Goal: Transaction & Acquisition: Purchase product/service

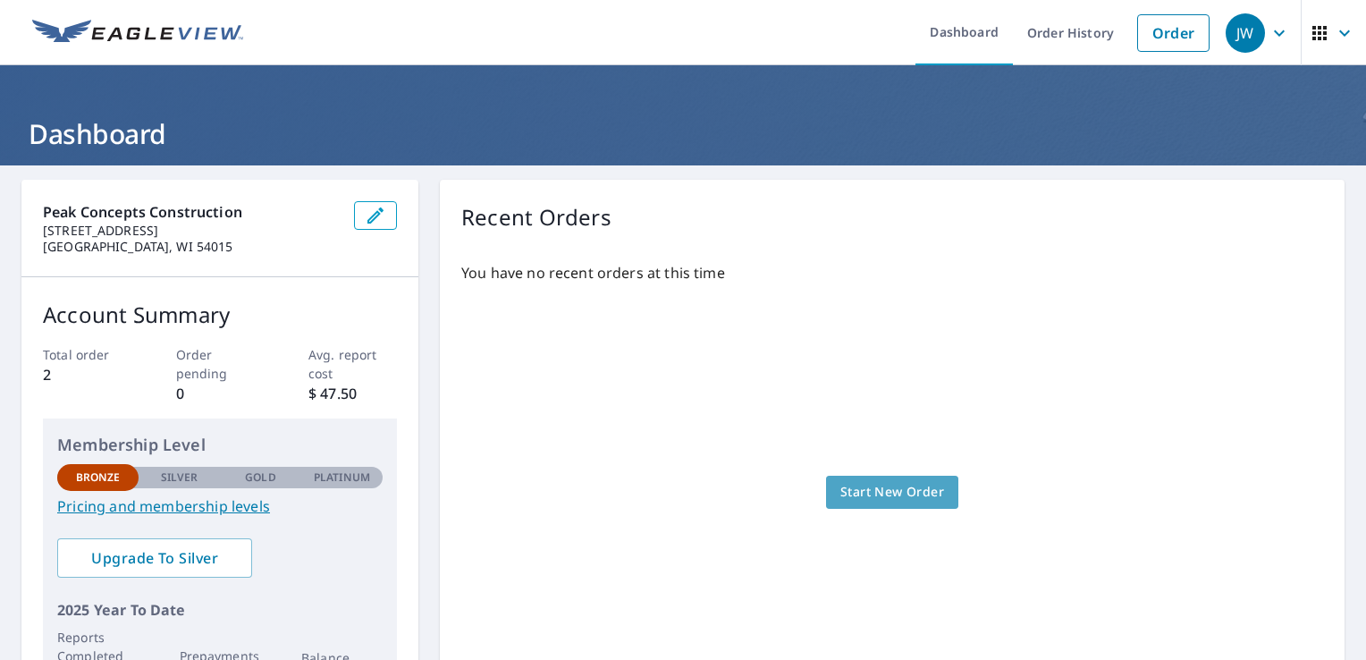
click at [855, 484] on span "Start New Order" at bounding box center [892, 492] width 104 height 22
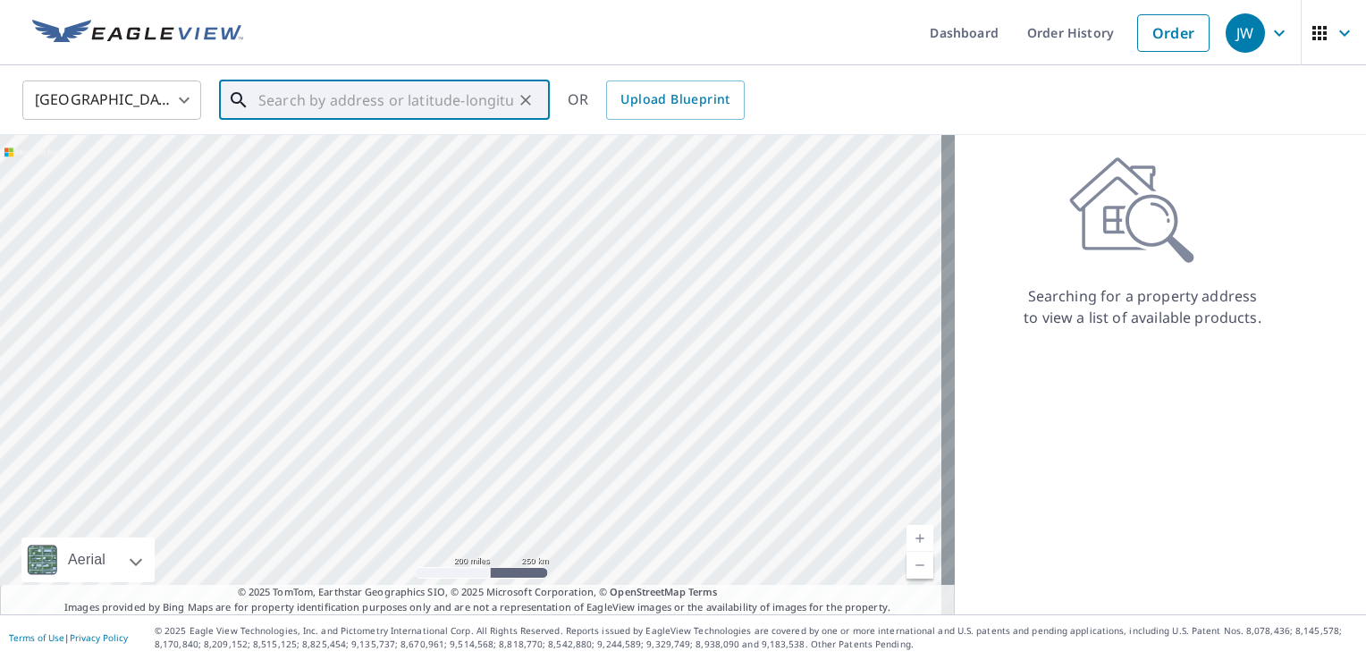
click at [324, 85] on input "text" at bounding box center [385, 100] width 255 height 50
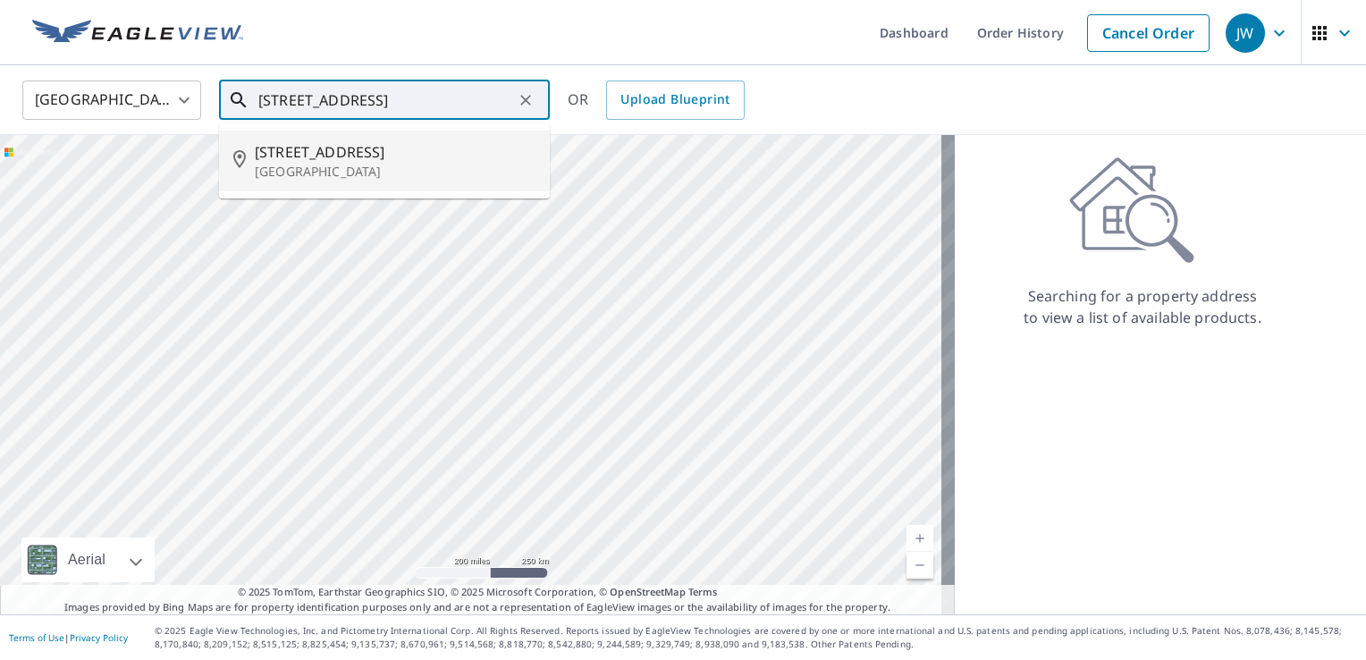
click at [331, 151] on span "1016 Andover Ave" at bounding box center [395, 151] width 281 height 21
type input "1016 Andover Ave Eau Claire, WI 54703"
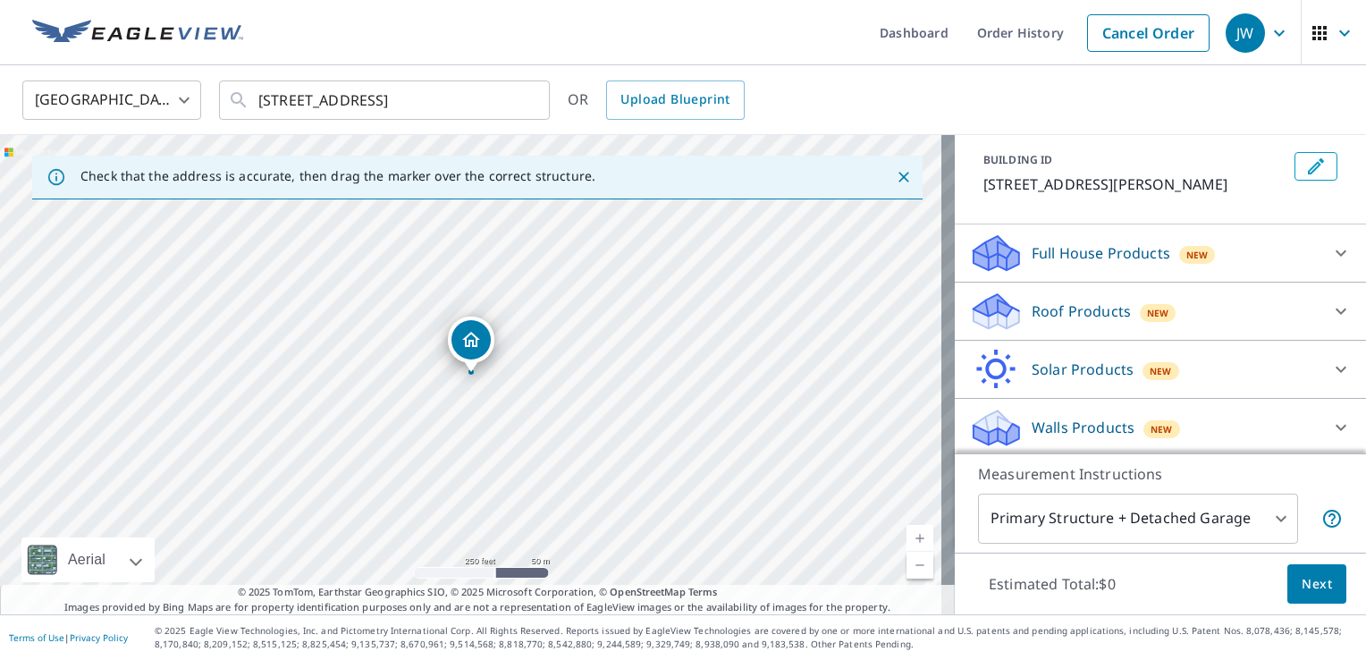
scroll to position [97, 0]
click at [1161, 511] on body "JW JW Dashboard Order History Cancel Order JW United States US ​ 1016 Andover A…" at bounding box center [683, 330] width 1366 height 660
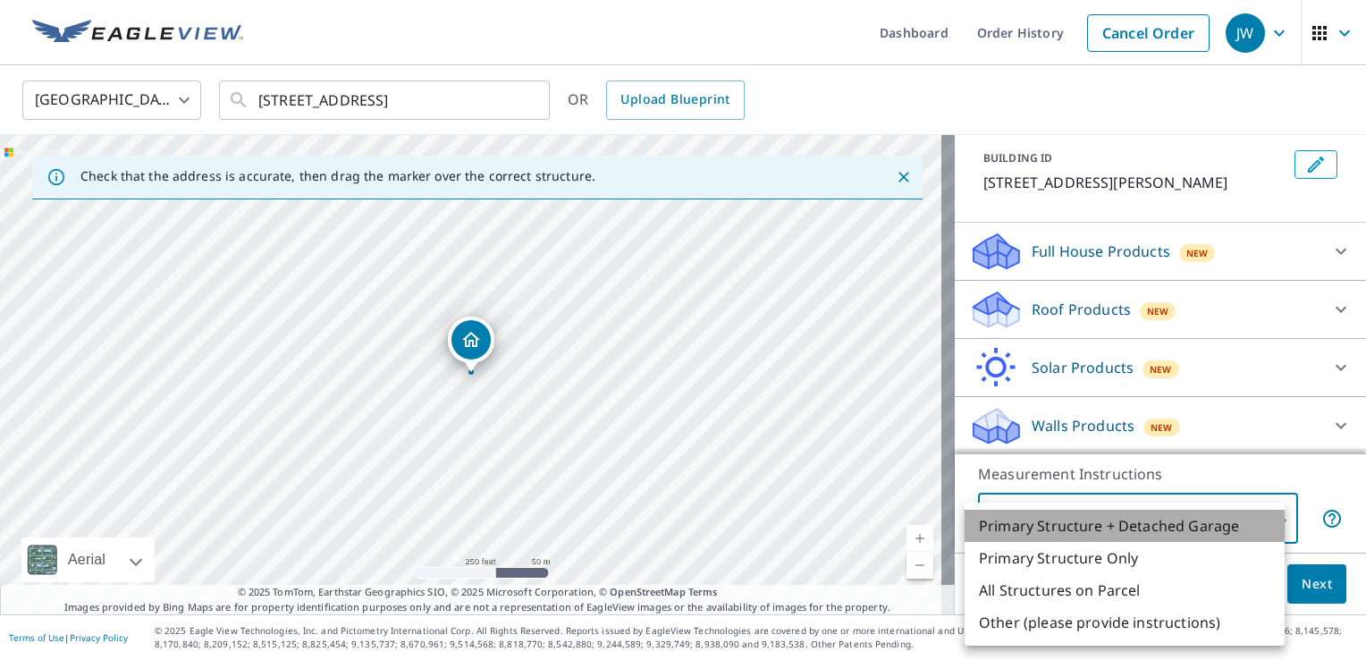
click at [1135, 518] on li "Primary Structure + Detached Garage" at bounding box center [1125, 526] width 320 height 32
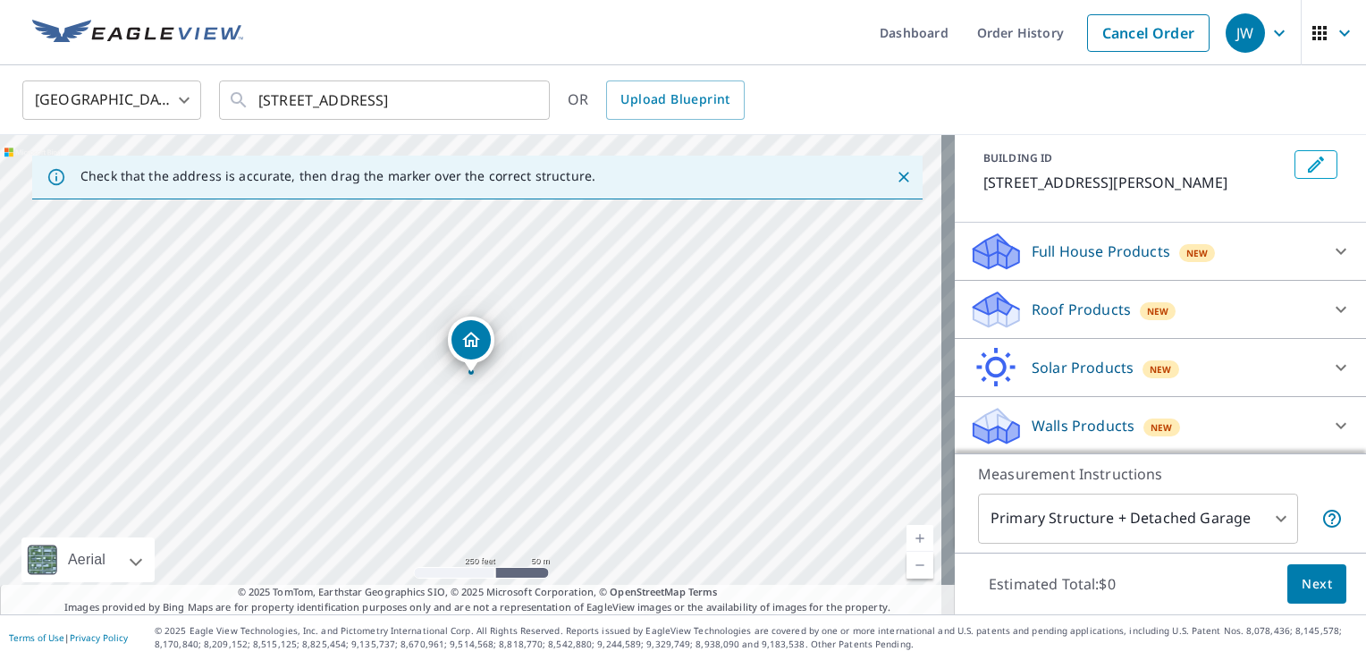
click at [1047, 305] on p "Roof Products" at bounding box center [1081, 309] width 99 height 21
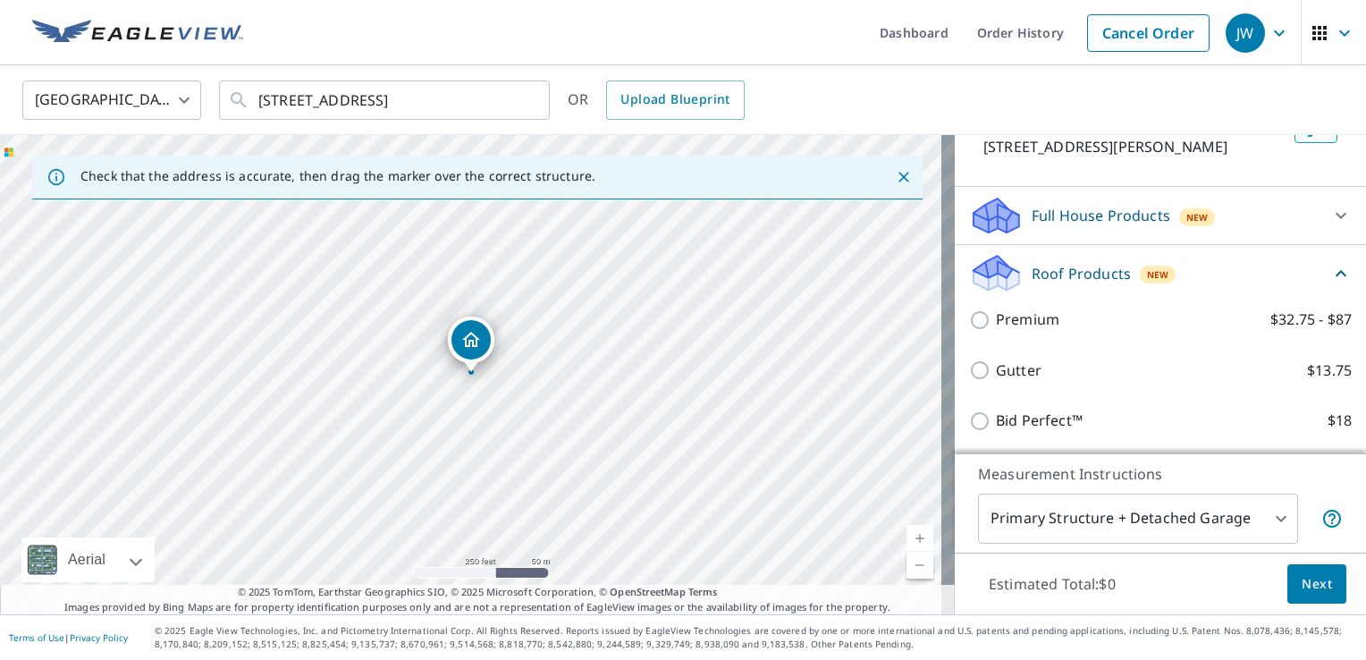
scroll to position [146, 0]
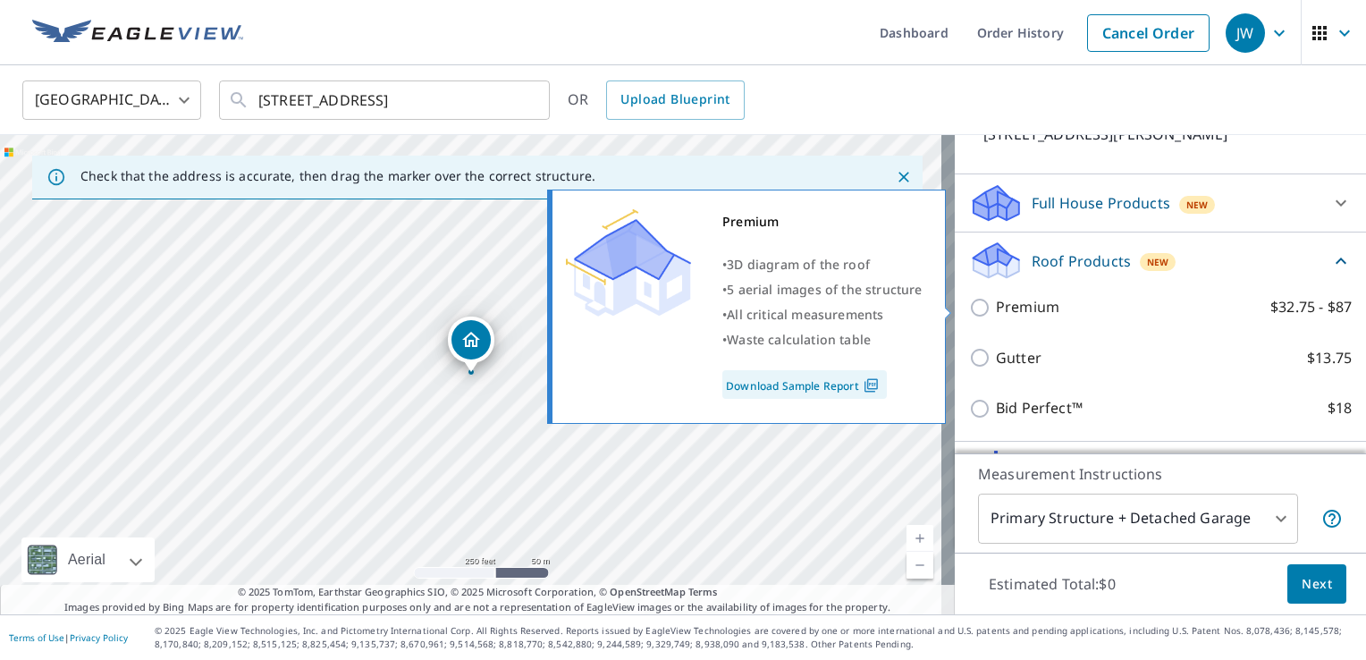
click at [969, 307] on input "Premium $32.75 - $87" at bounding box center [982, 307] width 27 height 21
checkbox input "true"
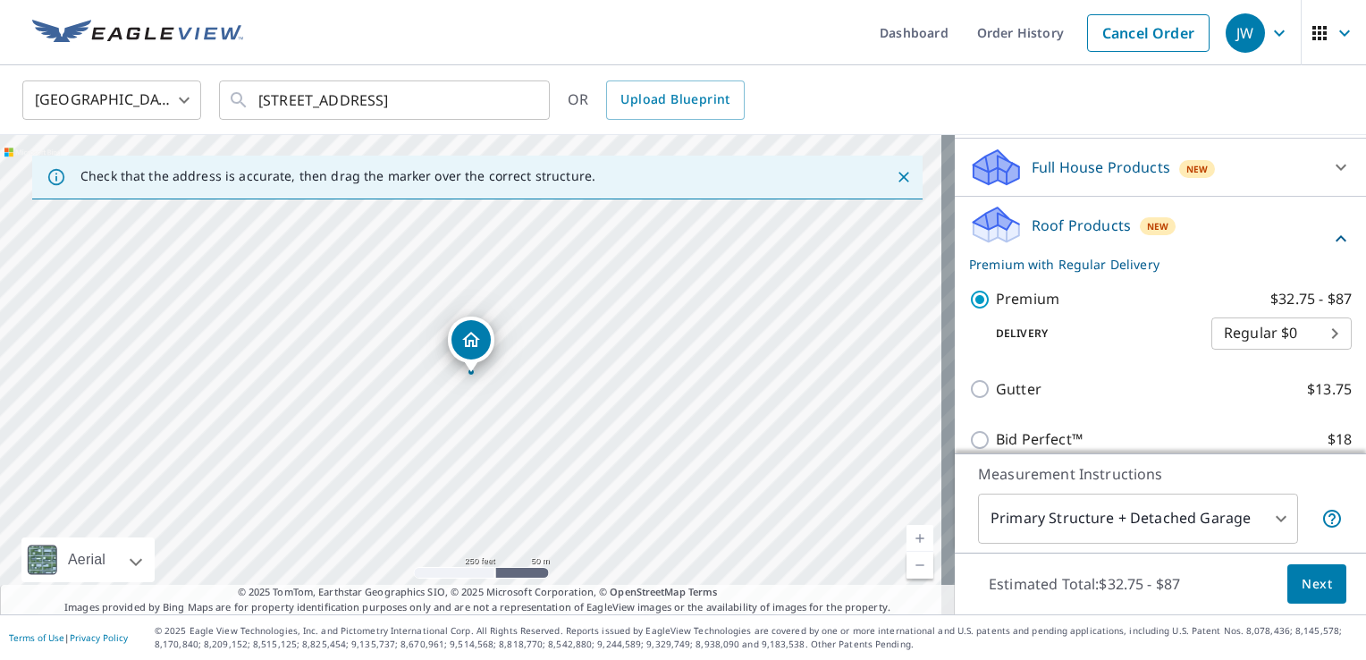
scroll to position [315, 0]
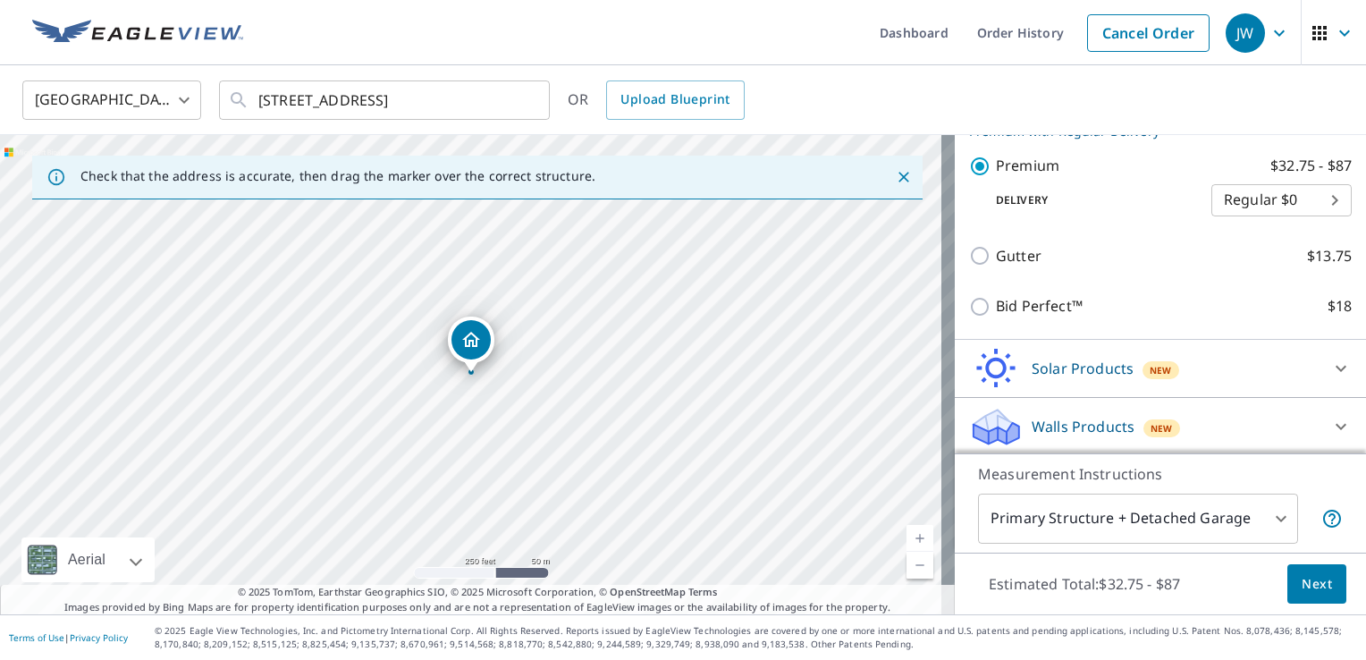
click at [1093, 528] on body "JW JW Dashboard Order History Cancel Order JW United States US ​ 1016 Andover A…" at bounding box center [683, 330] width 1366 height 660
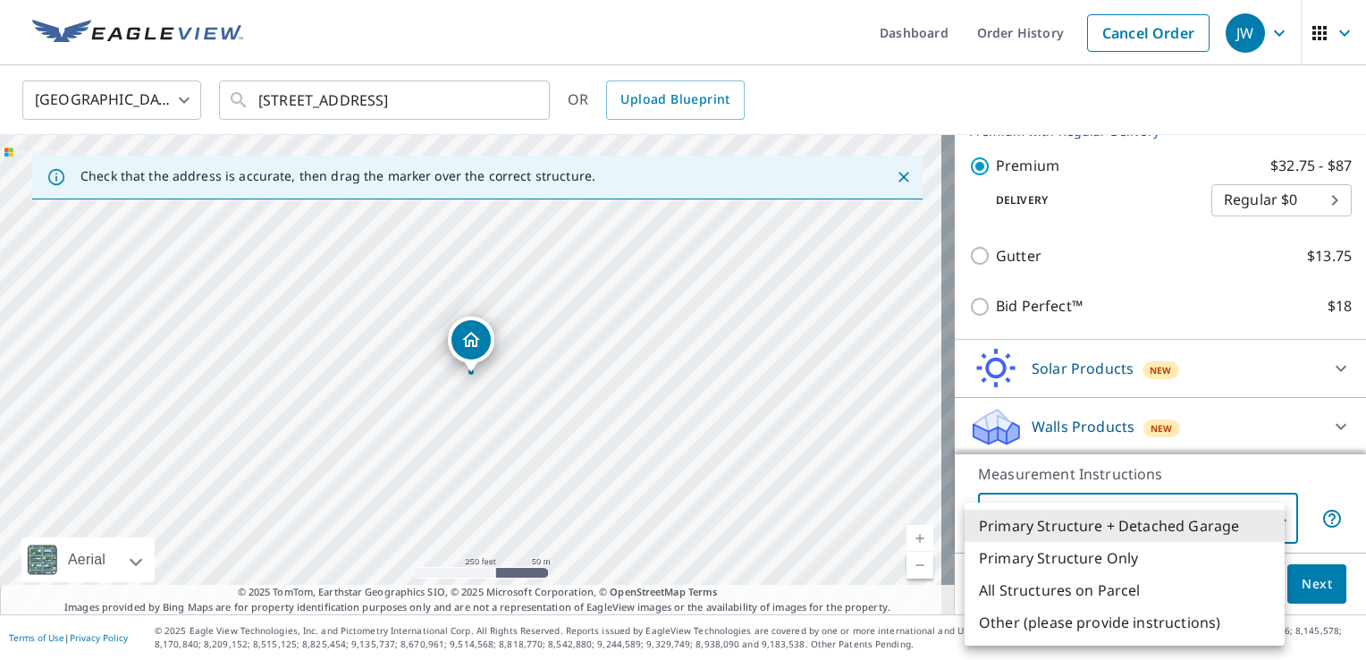
click at [1075, 517] on li "Primary Structure + Detached Garage" at bounding box center [1125, 526] width 320 height 32
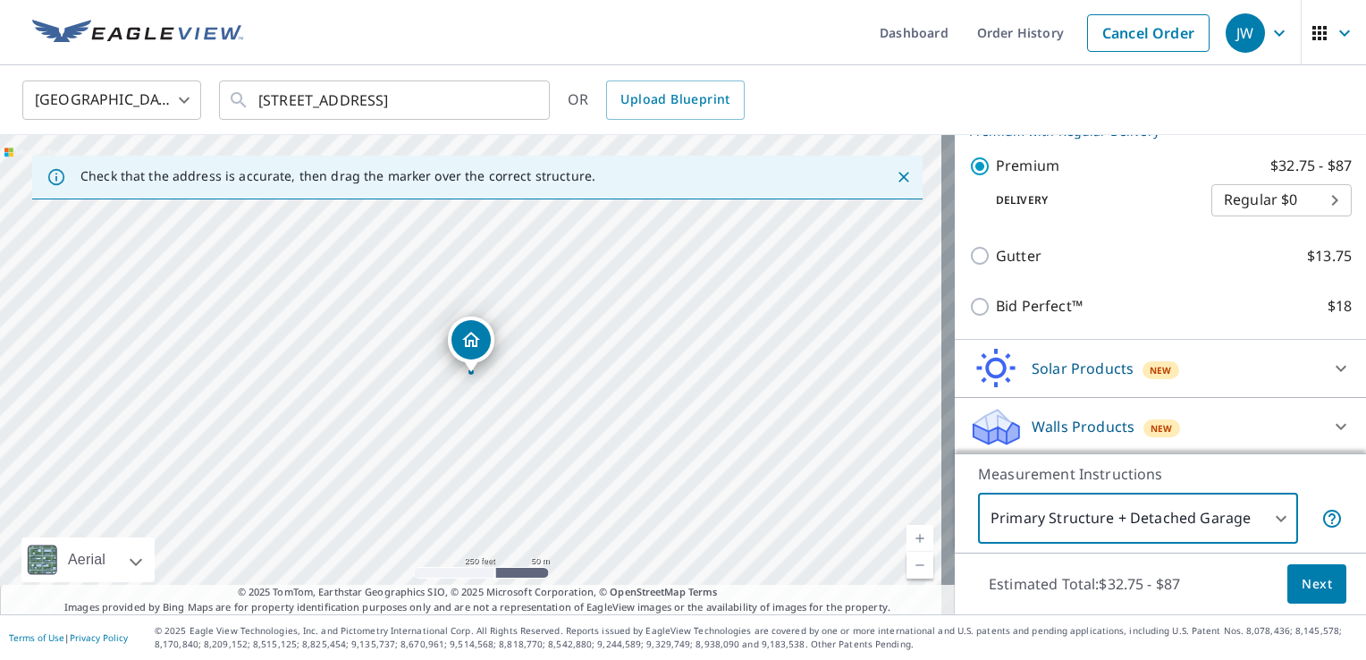
click at [1302, 578] on span "Next" at bounding box center [1317, 584] width 30 height 22
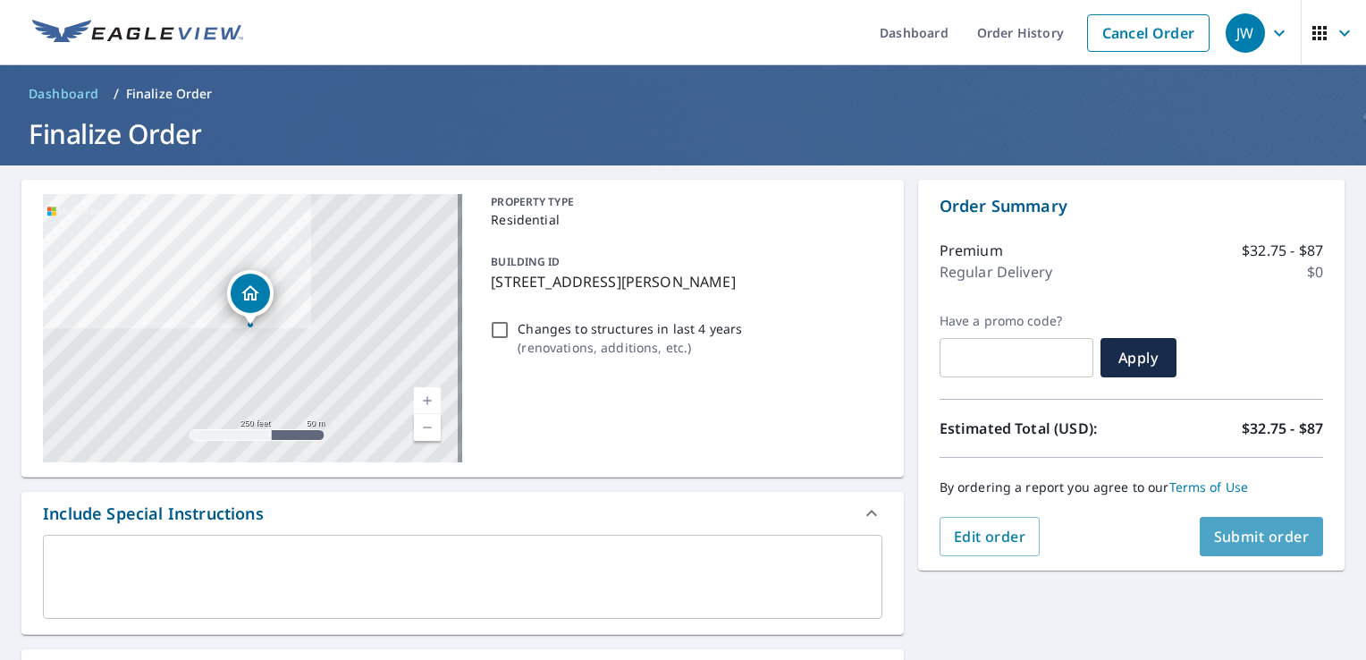
click at [1239, 533] on span "Submit order" at bounding box center [1262, 537] width 96 height 20
click at [1252, 533] on span "Submit order" at bounding box center [1262, 537] width 96 height 20
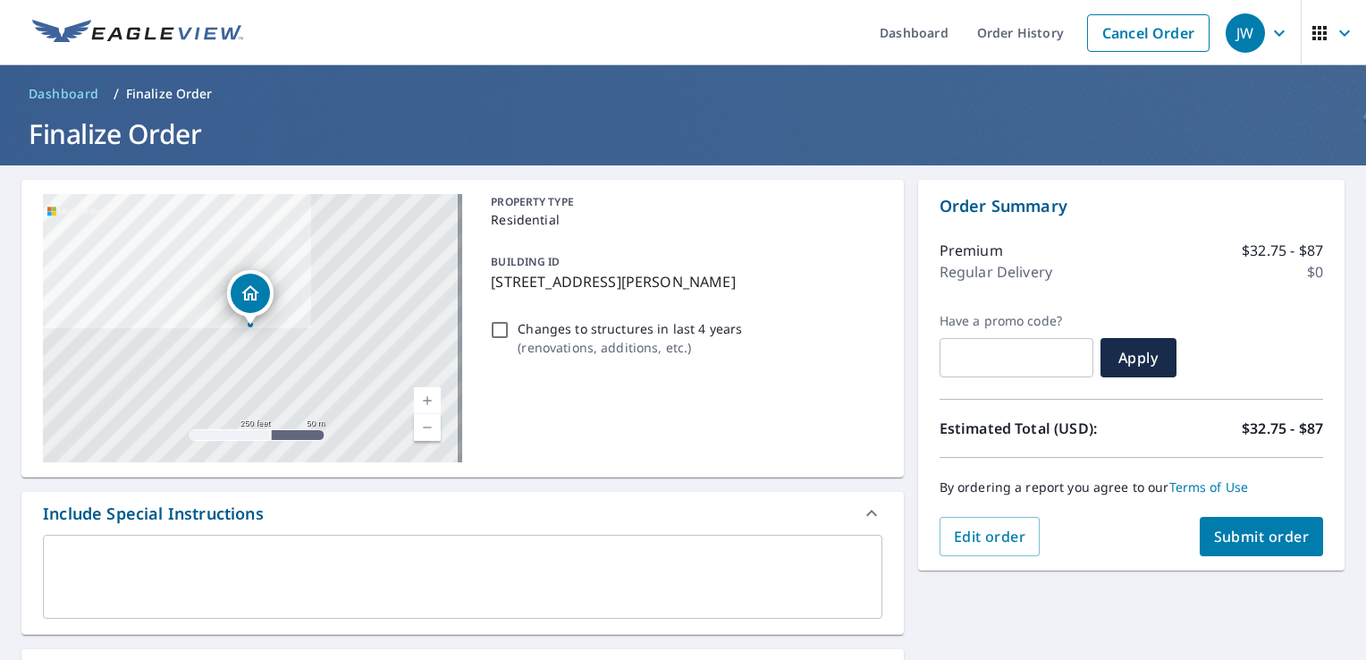
click at [1205, 486] on link "Terms of Use" at bounding box center [1209, 486] width 80 height 17
click at [1251, 528] on span "Submit order" at bounding box center [1262, 537] width 96 height 20
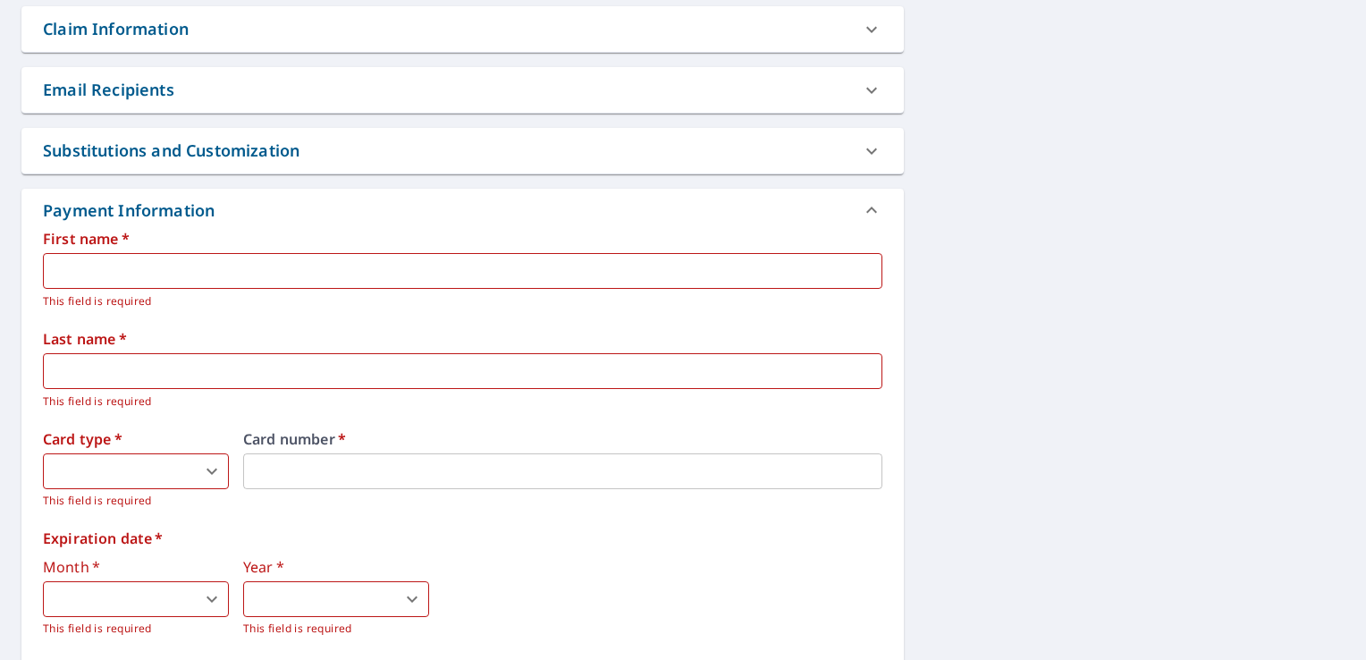
scroll to position [701, 0]
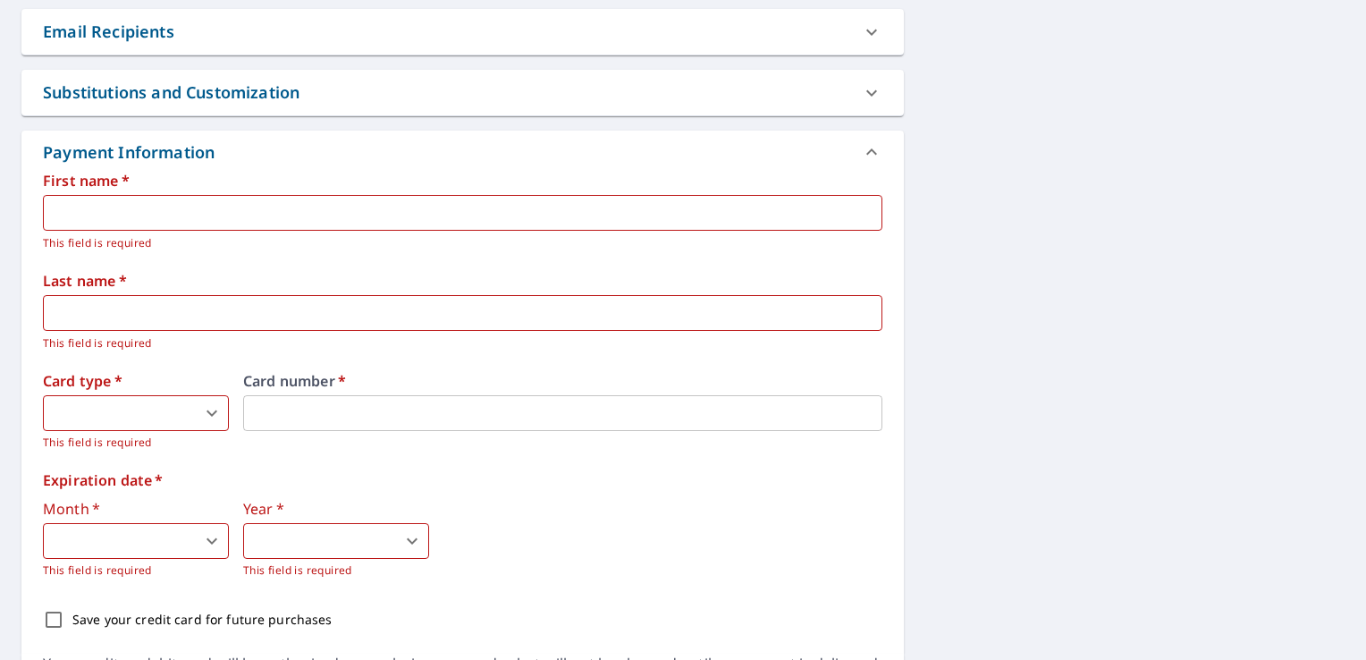
click at [129, 224] on input "text" at bounding box center [463, 213] width 840 height 36
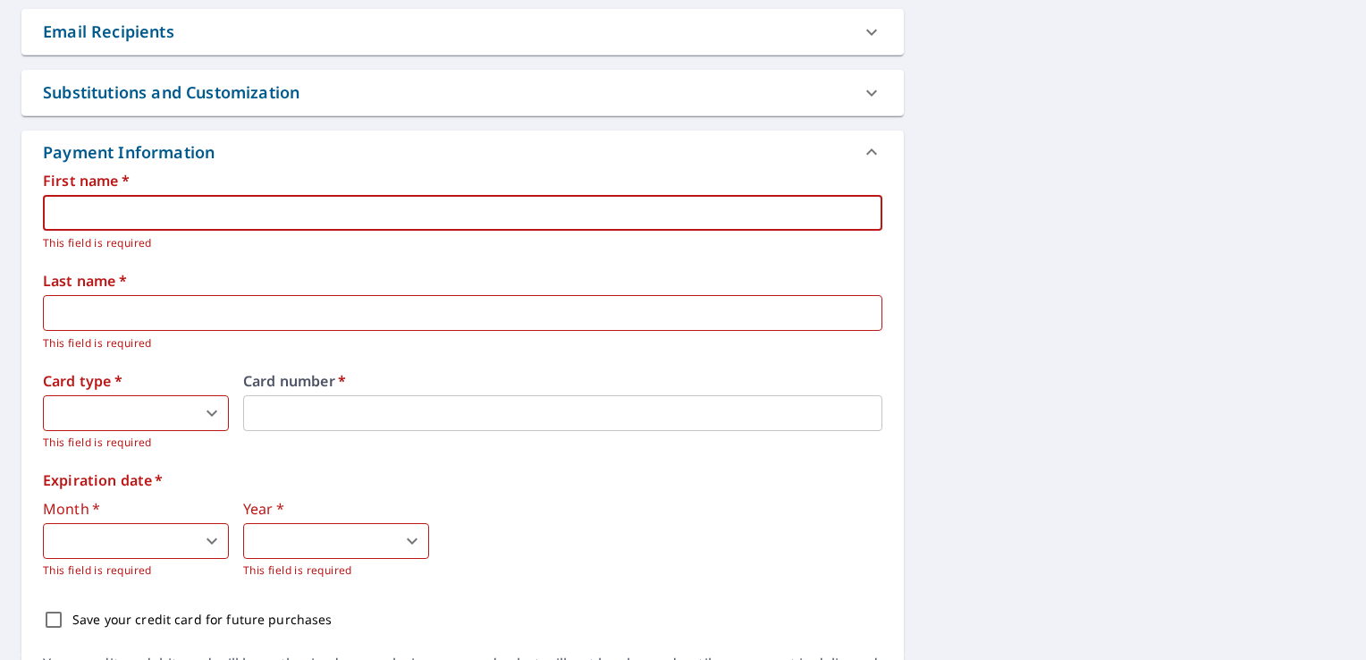
type input "Joseph"
type input "Withuski"
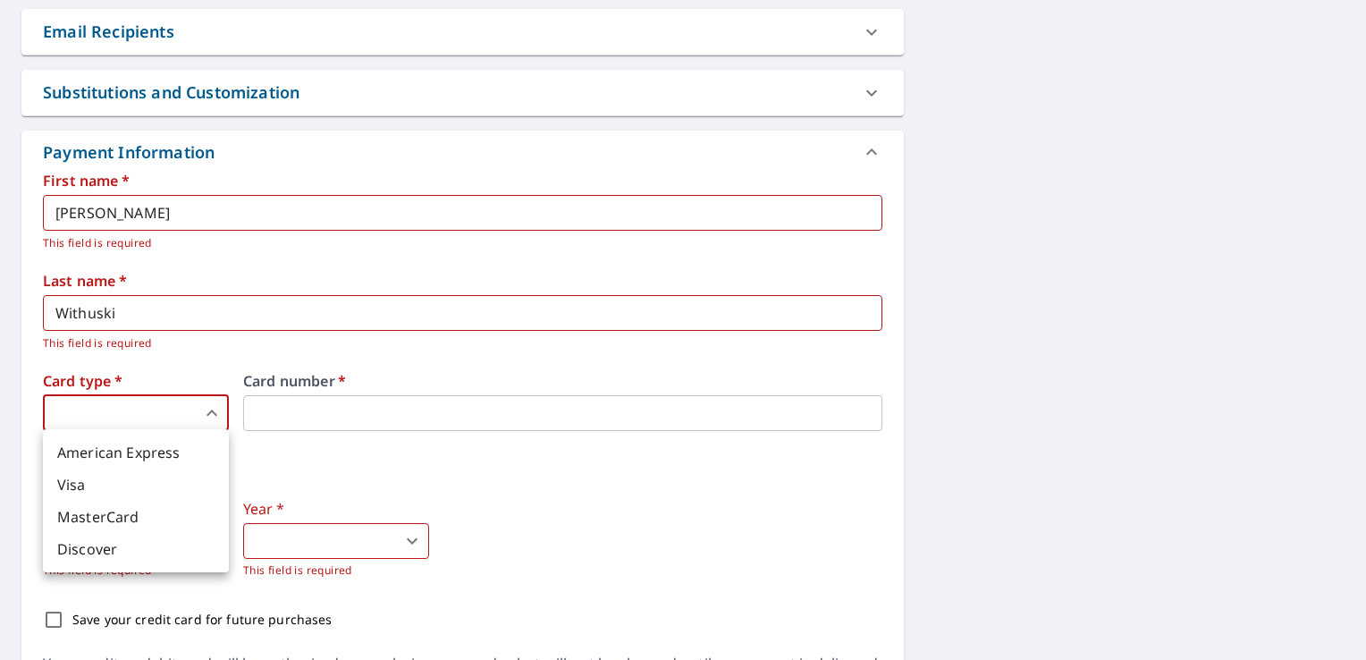
click at [111, 402] on body "JW JW Dashboard Order History Cancel Order JW Dashboard / Finalize Order Finali…" at bounding box center [683, 330] width 1366 height 660
click at [265, 409] on div at bounding box center [683, 330] width 1366 height 660
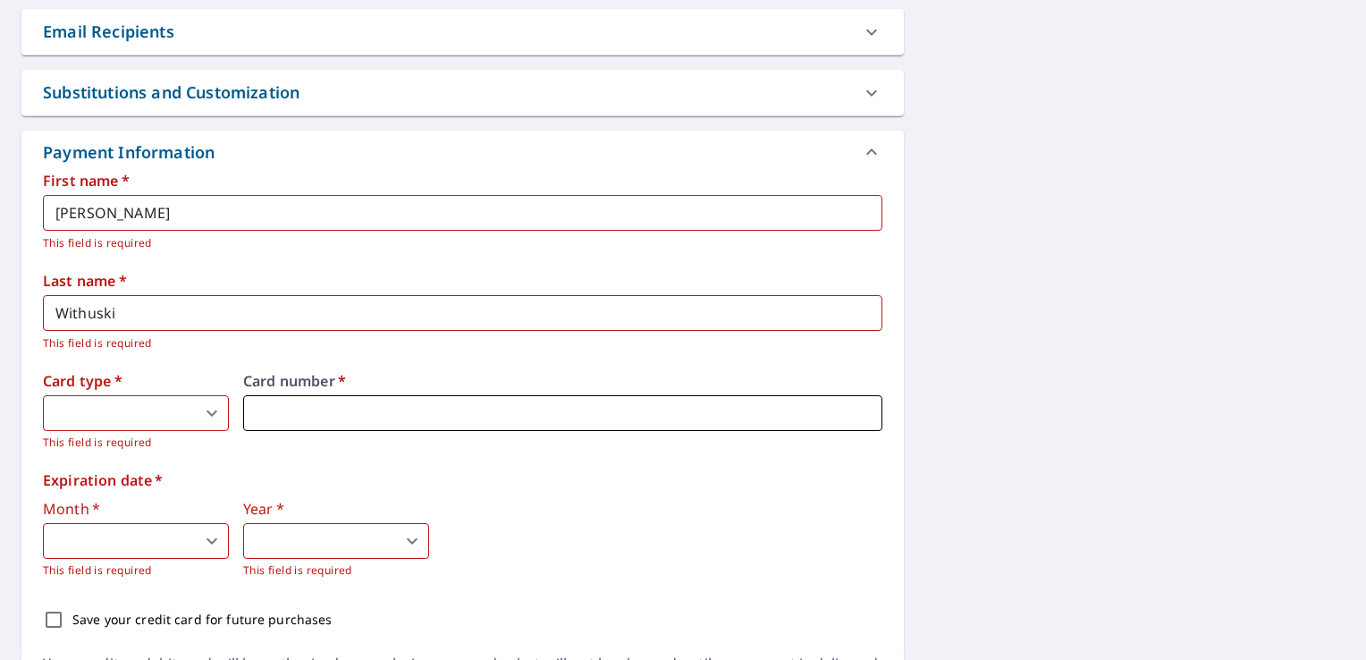
type input "2"
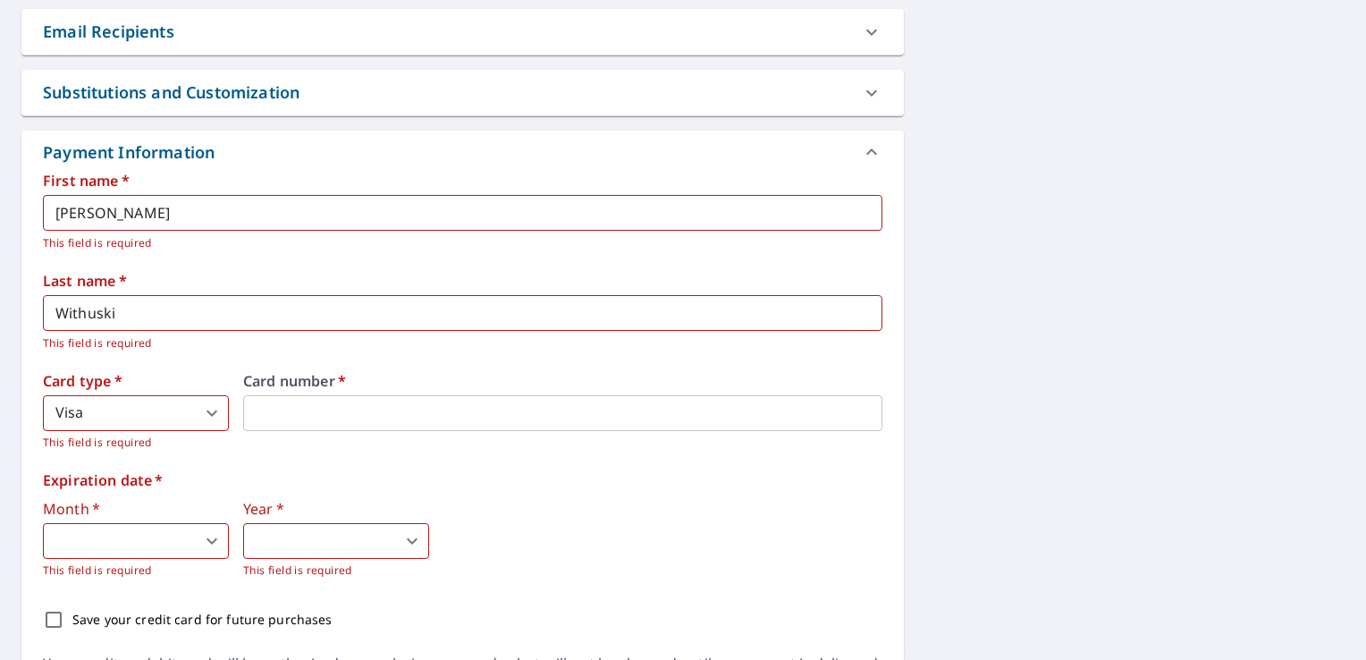
click at [161, 538] on body "JW JW Dashboard Order History Cancel Order JW Dashboard / Finalize Order Finali…" at bounding box center [683, 330] width 1366 height 660
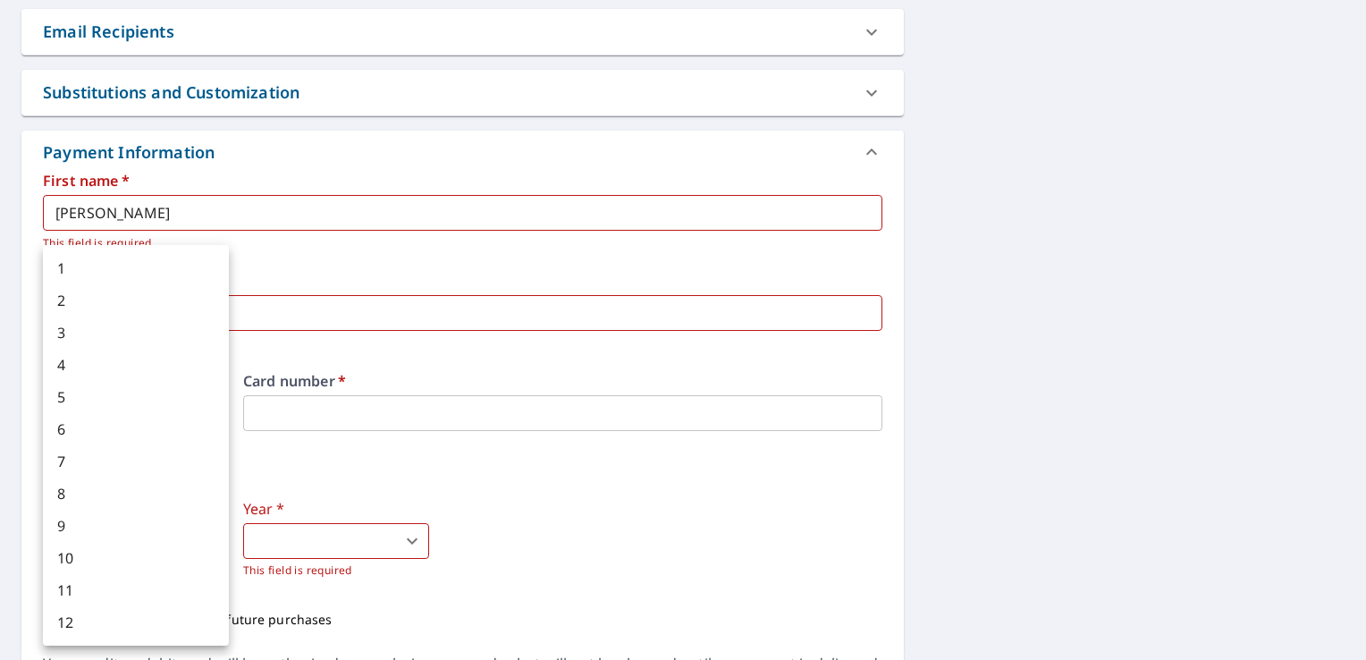
click at [103, 494] on li "8" at bounding box center [136, 493] width 186 height 32
type input "8"
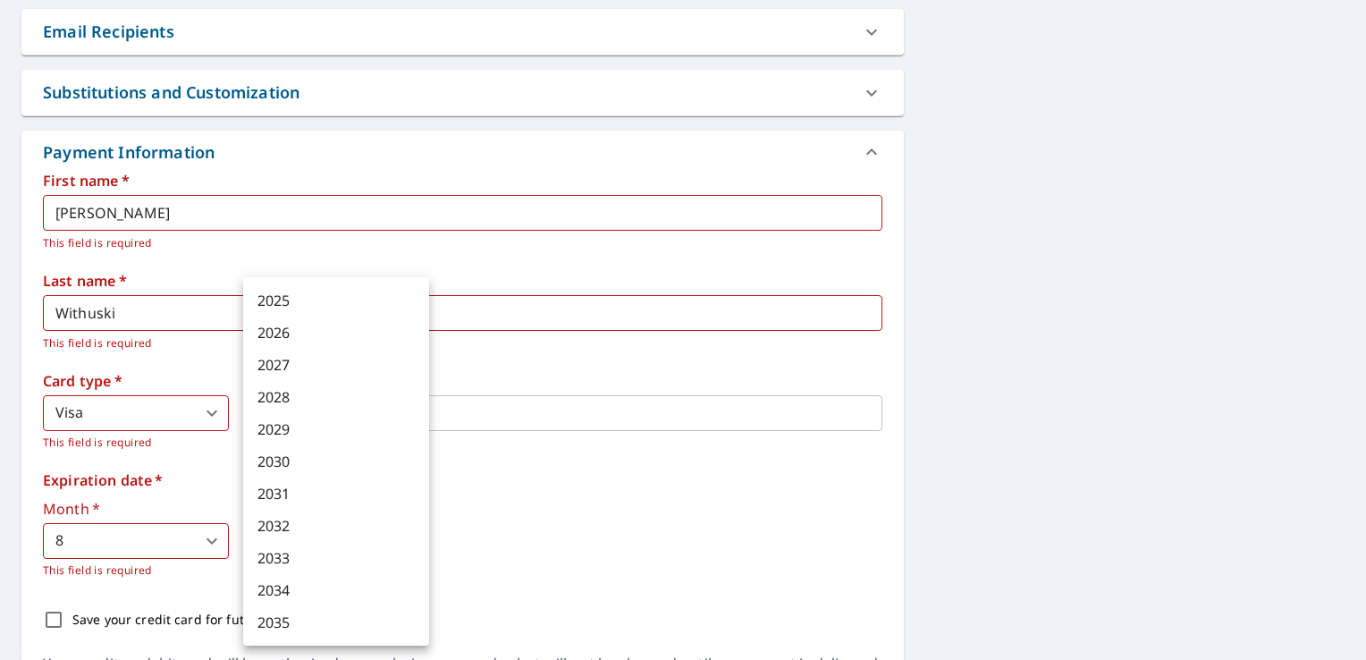
click at [354, 537] on body "JW JW Dashboard Order History Cancel Order JW Dashboard / Finalize Order Finali…" at bounding box center [683, 330] width 1366 height 660
click at [305, 461] on li "2030" at bounding box center [336, 461] width 186 height 32
type input "2030"
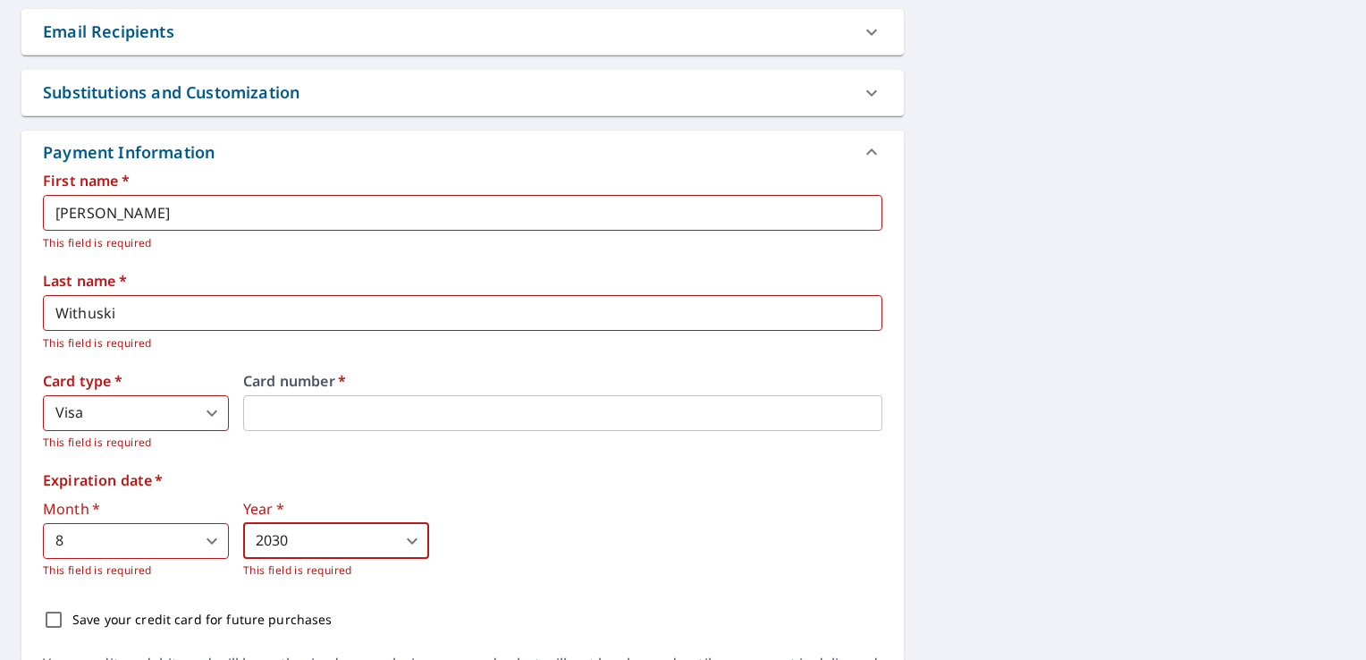
click at [54, 538] on body "JW JW Dashboard Order History Cancel Order JW Dashboard / Finalize Order Finali…" at bounding box center [683, 330] width 1366 height 660
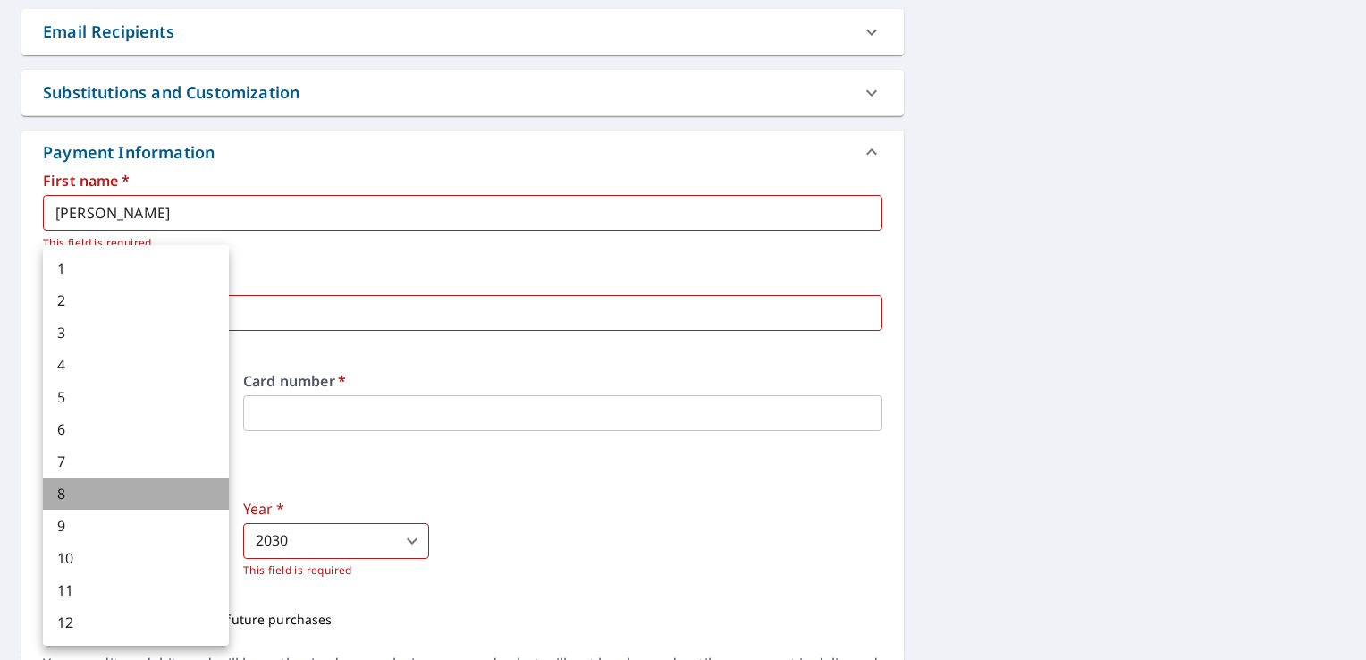
click at [72, 480] on li "8" at bounding box center [136, 493] width 186 height 32
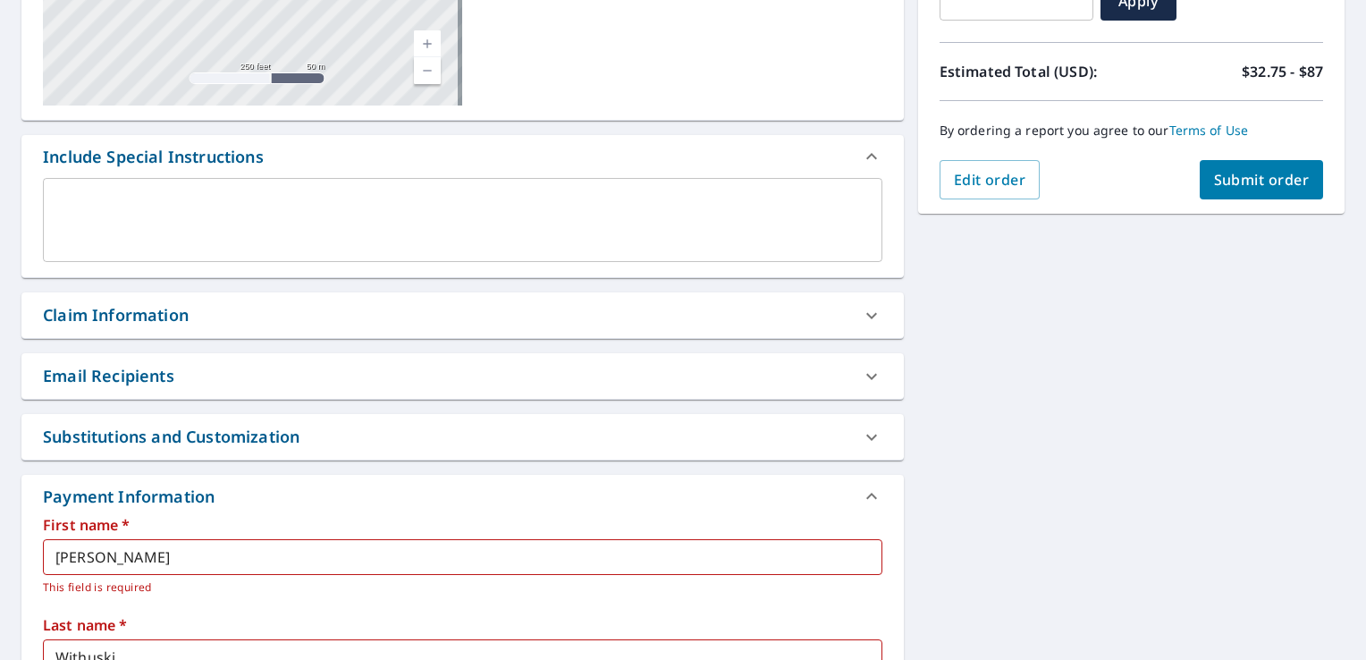
scroll to position [202, 0]
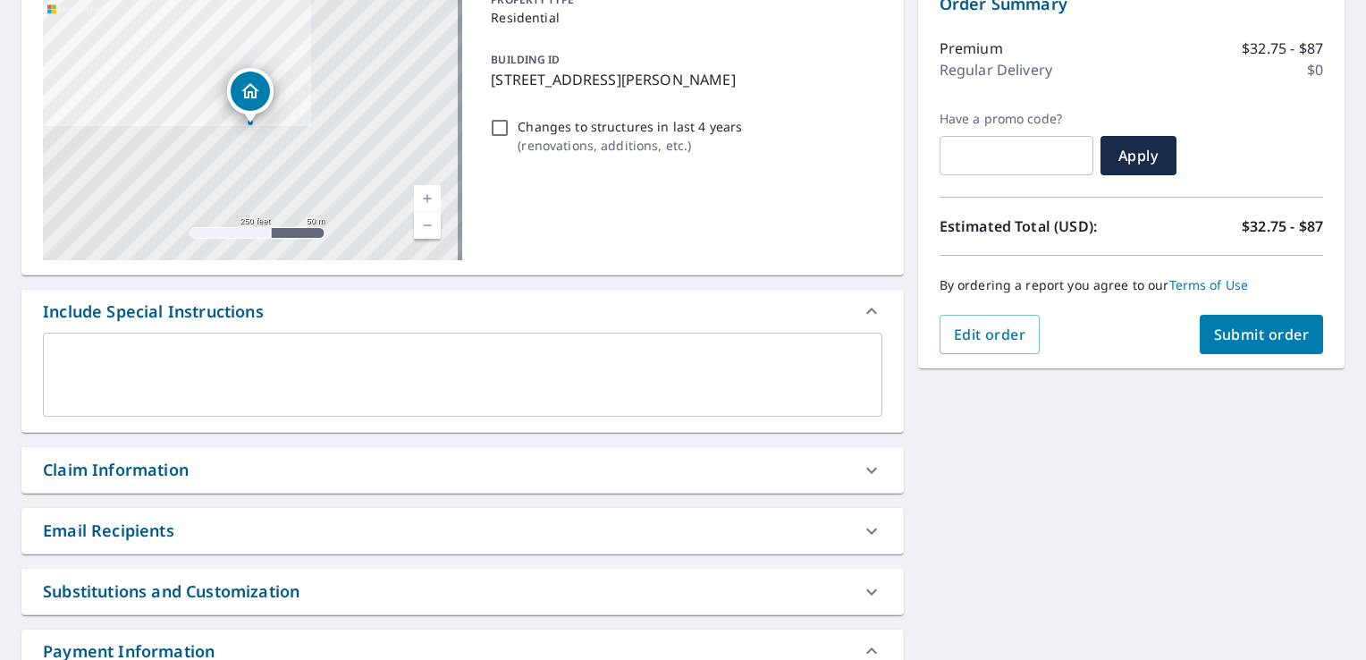
click at [1255, 328] on span "Submit order" at bounding box center [1262, 335] width 96 height 20
